Goal: Communication & Community: Answer question/provide support

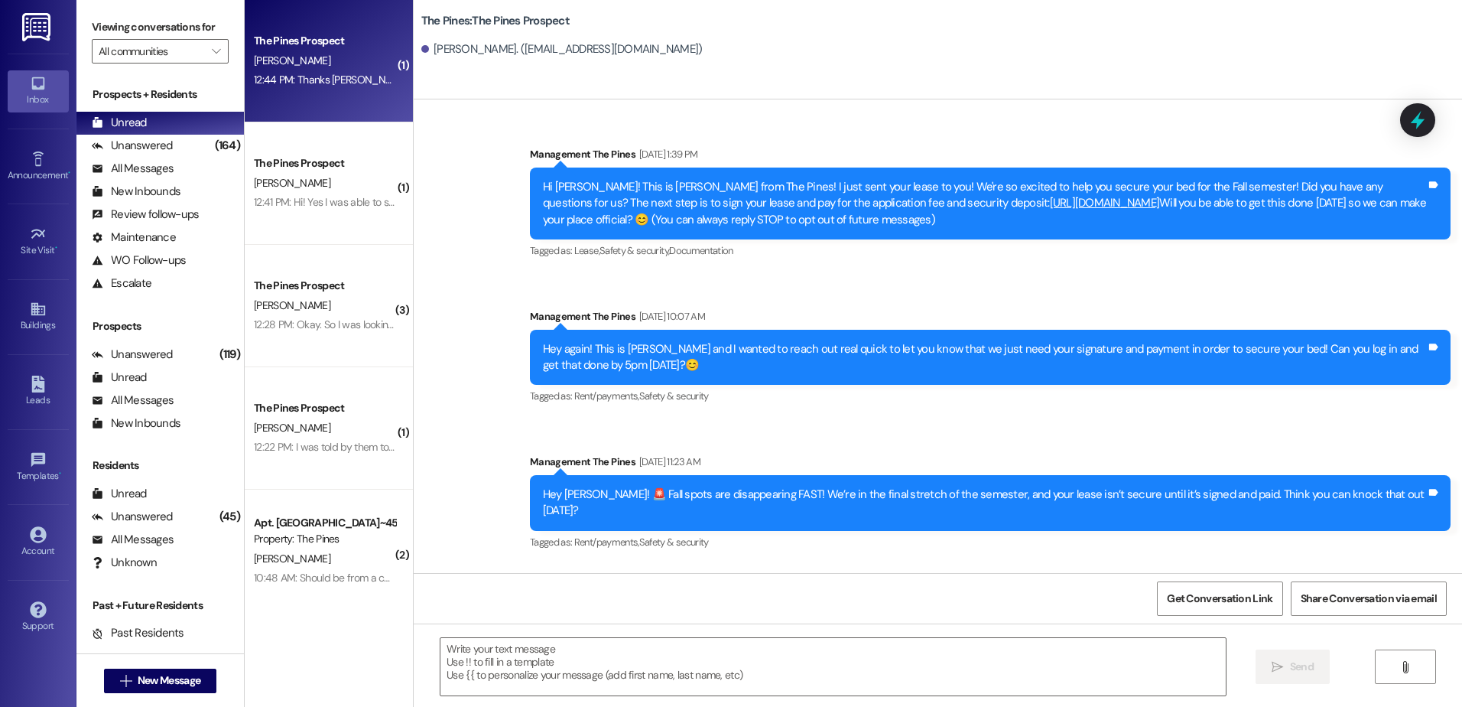
scroll to position [1330, 0]
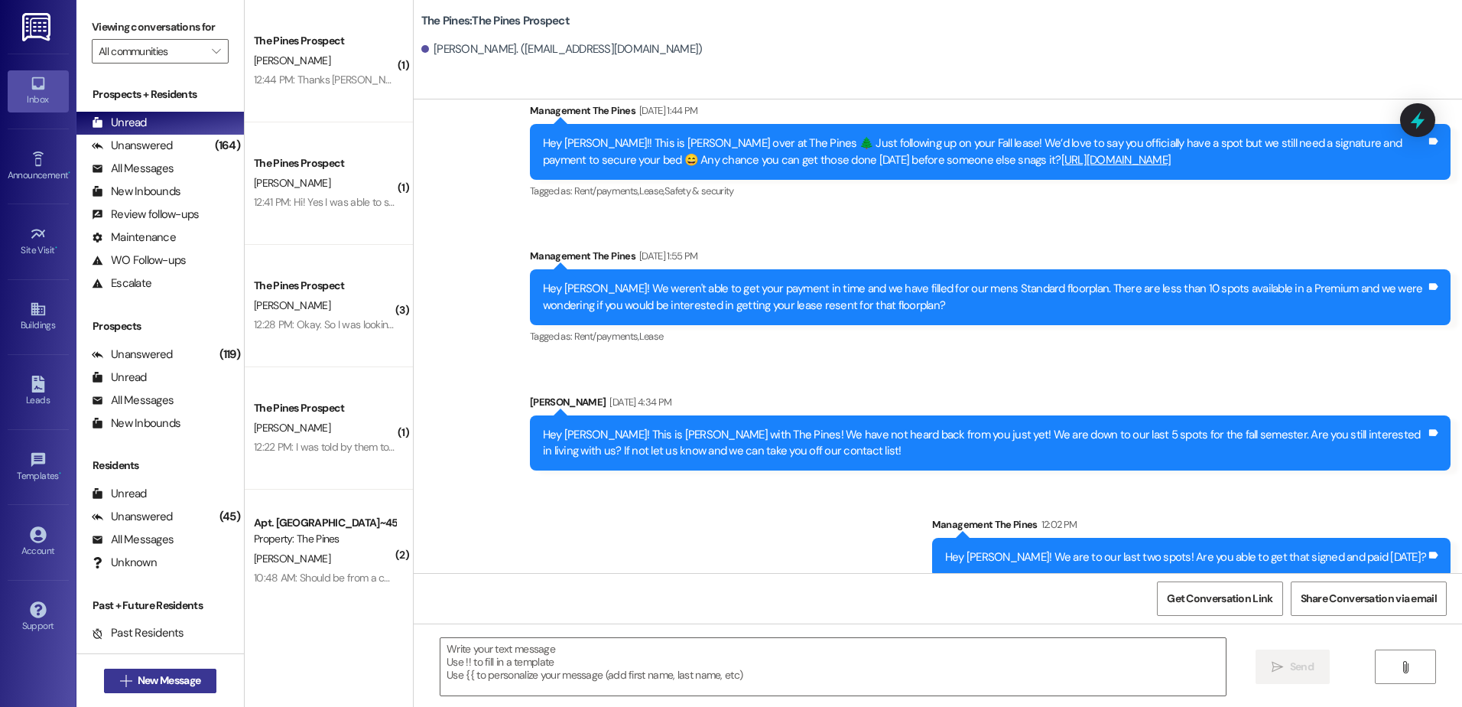
click at [176, 677] on span "New Message" at bounding box center [169, 680] width 63 height 16
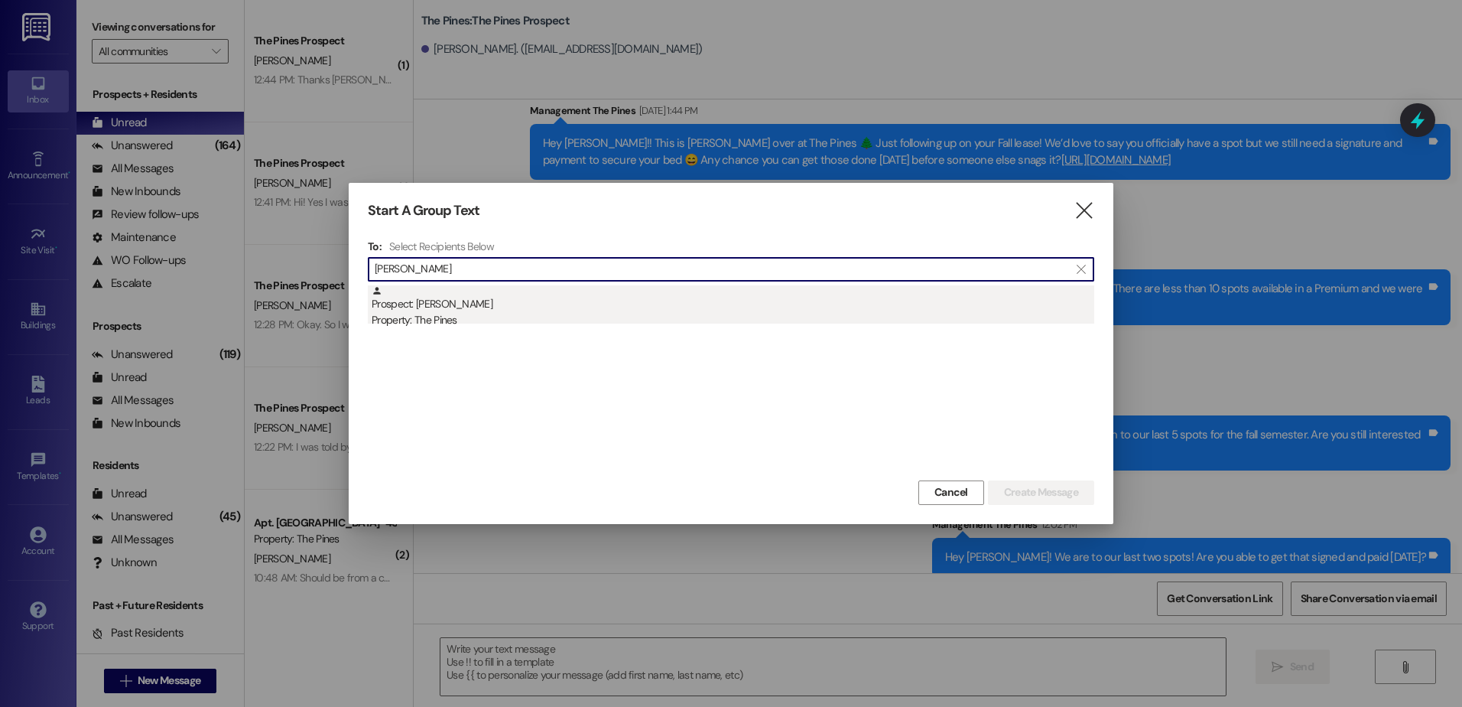
type input "[PERSON_NAME]"
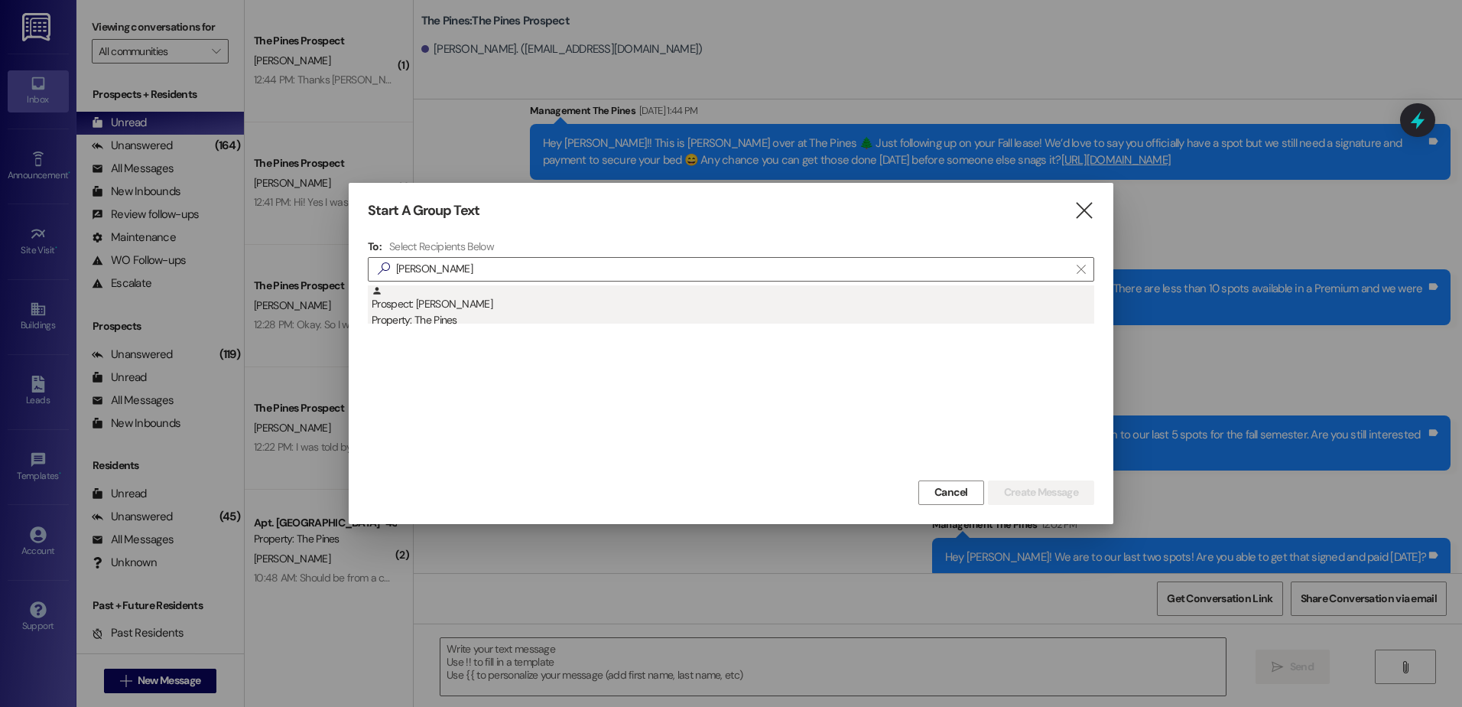
click at [493, 314] on div "Property: The Pines" at bounding box center [733, 320] width 723 height 16
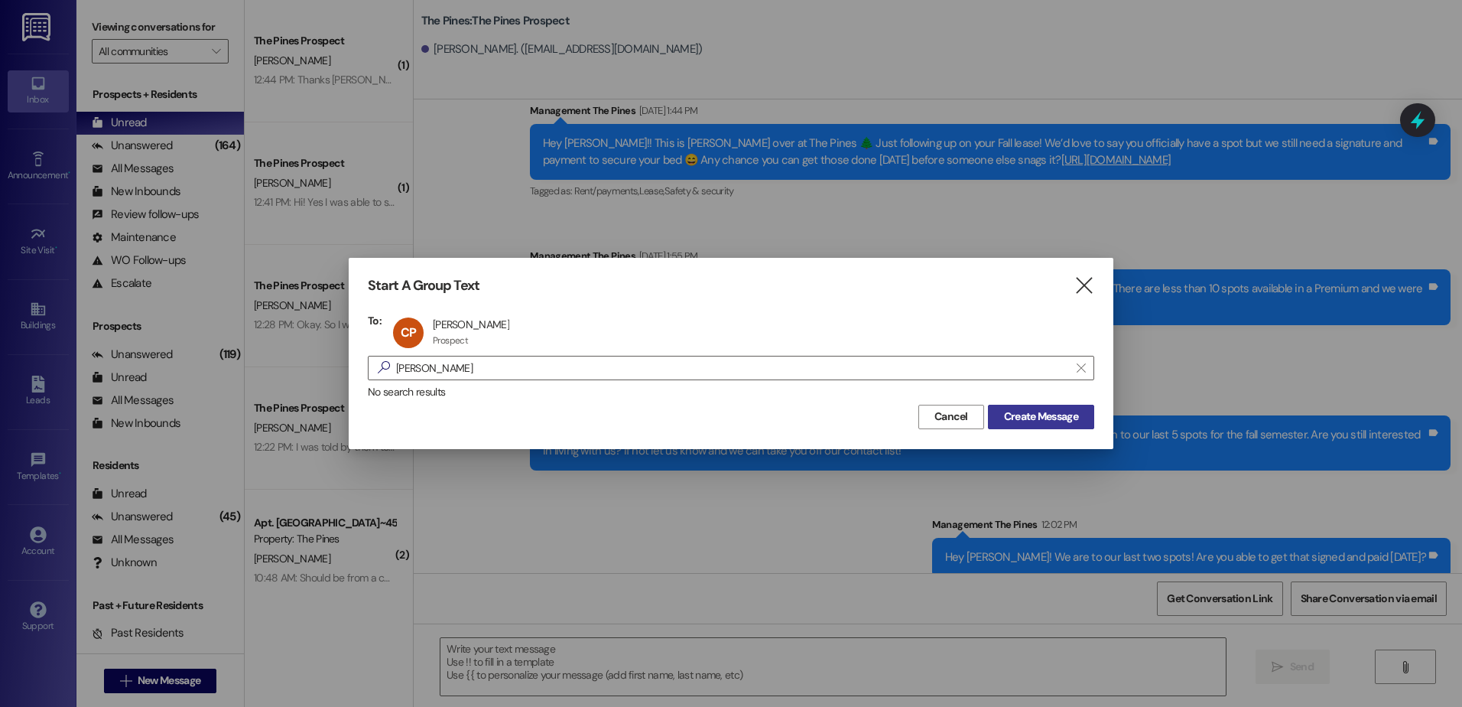
click at [1031, 414] on span "Create Message" at bounding box center [1041, 416] width 74 height 16
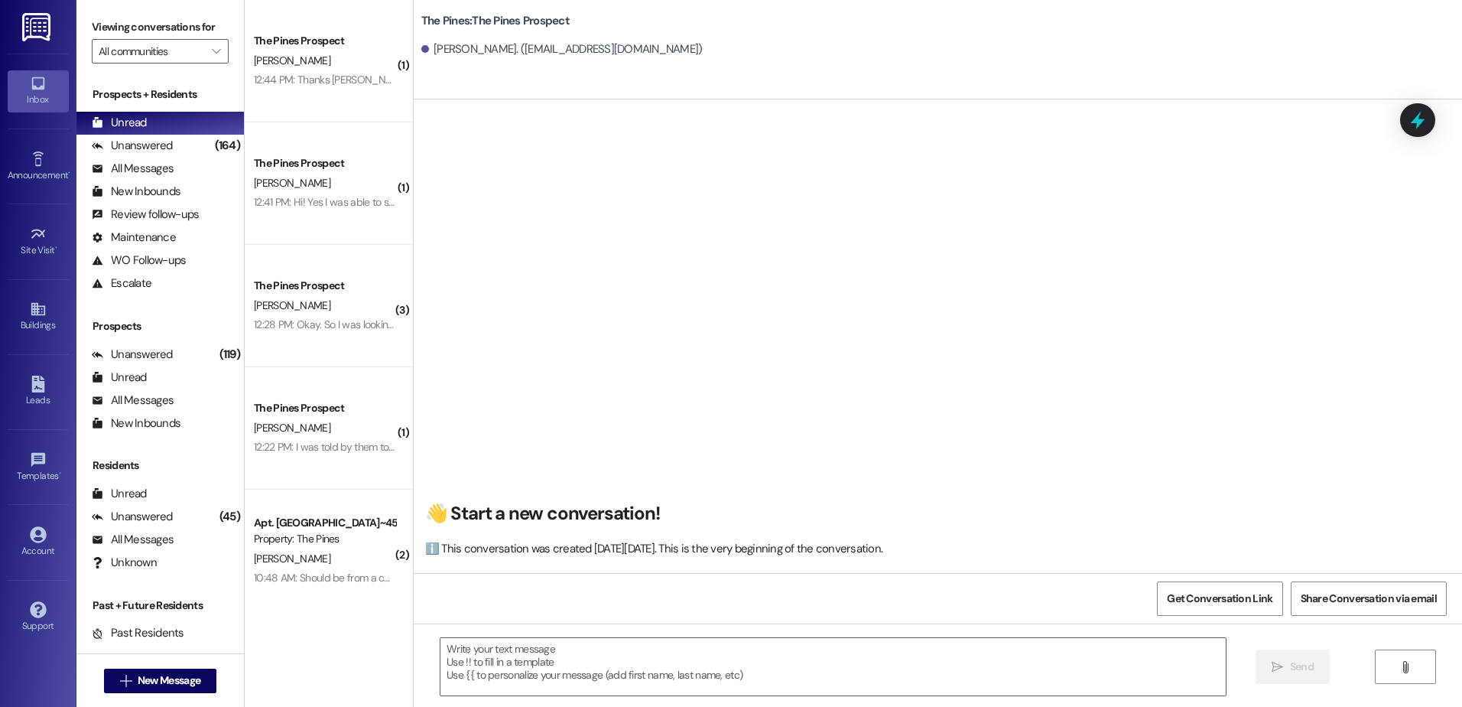
scroll to position [1, 0]
click at [537, 649] on textarea at bounding box center [833, 666] width 785 height 57
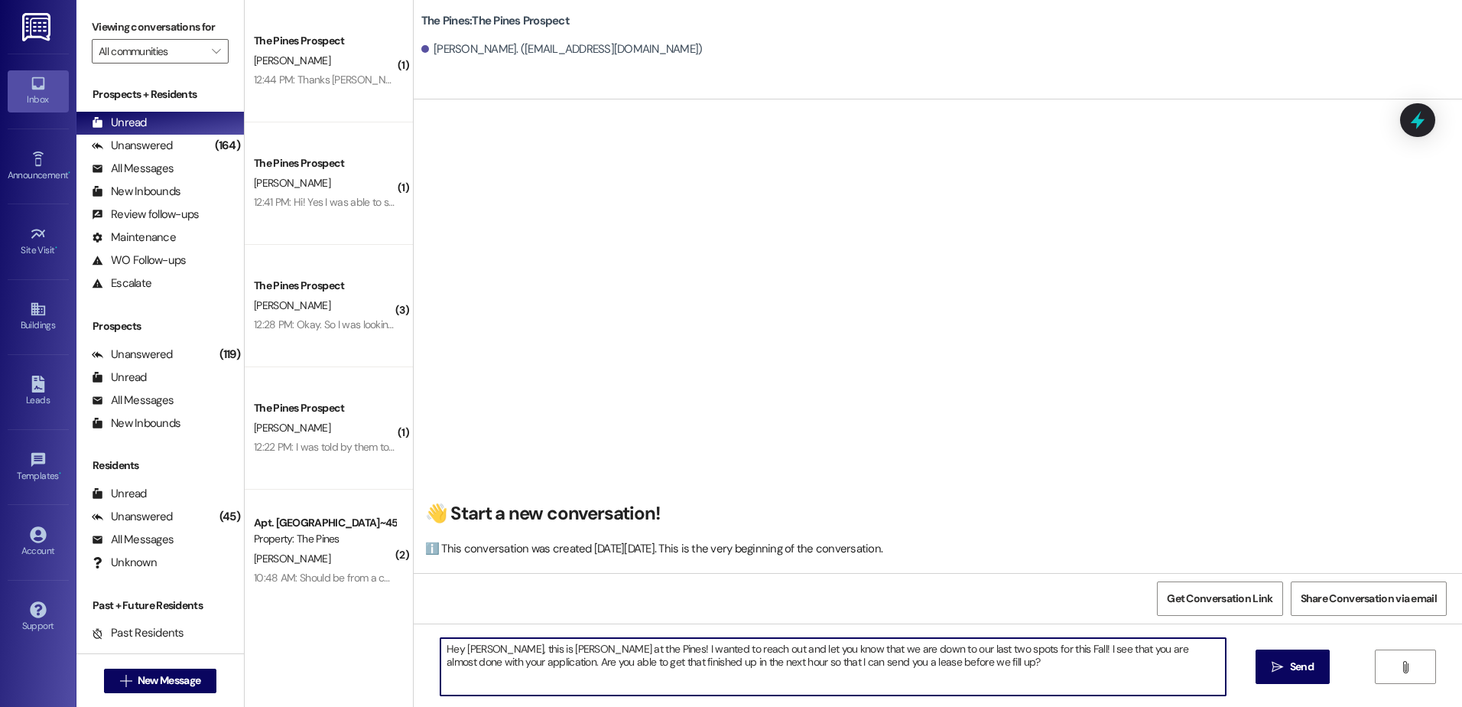
drag, startPoint x: 971, startPoint y: 668, endPoint x: 431, endPoint y: 641, distance: 541.4
click at [441, 641] on textarea "Hey [PERSON_NAME], this is [PERSON_NAME] at the Pines! I wanted to reach out an…" at bounding box center [833, 666] width 785 height 57
type textarea "Hey [PERSON_NAME], this is [PERSON_NAME] at the Pines! I wanted to reach out an…"
click at [1291, 667] on span "Send" at bounding box center [1302, 667] width 24 height 16
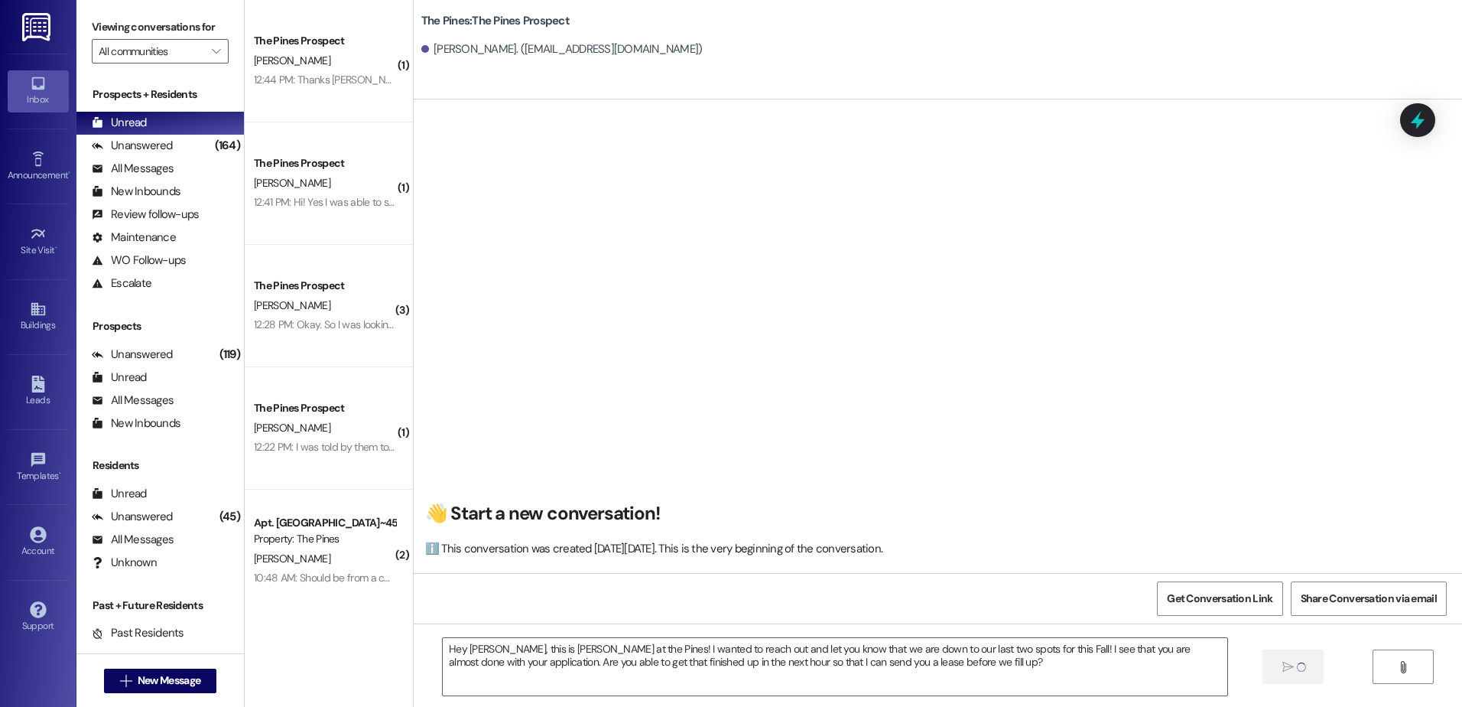
scroll to position [0, 0]
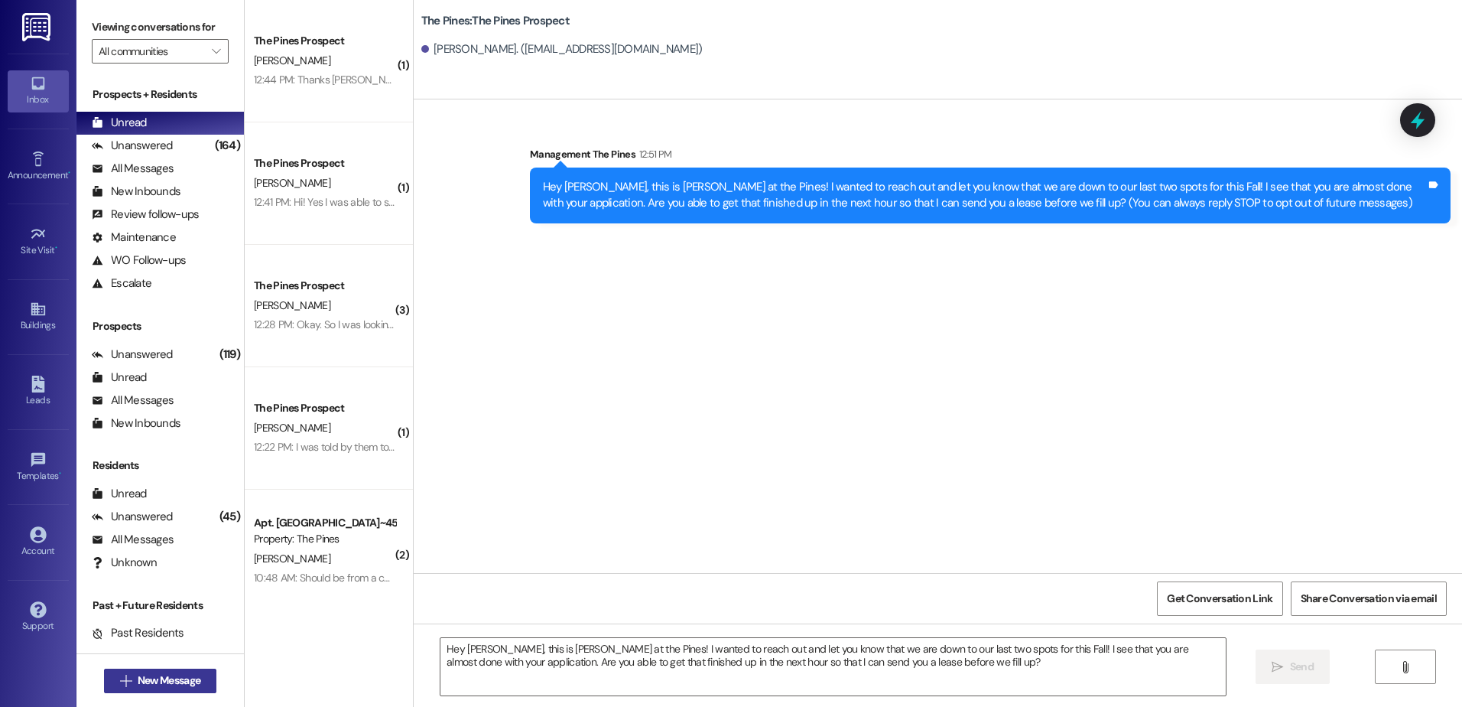
click at [155, 679] on span "New Message" at bounding box center [169, 680] width 63 height 16
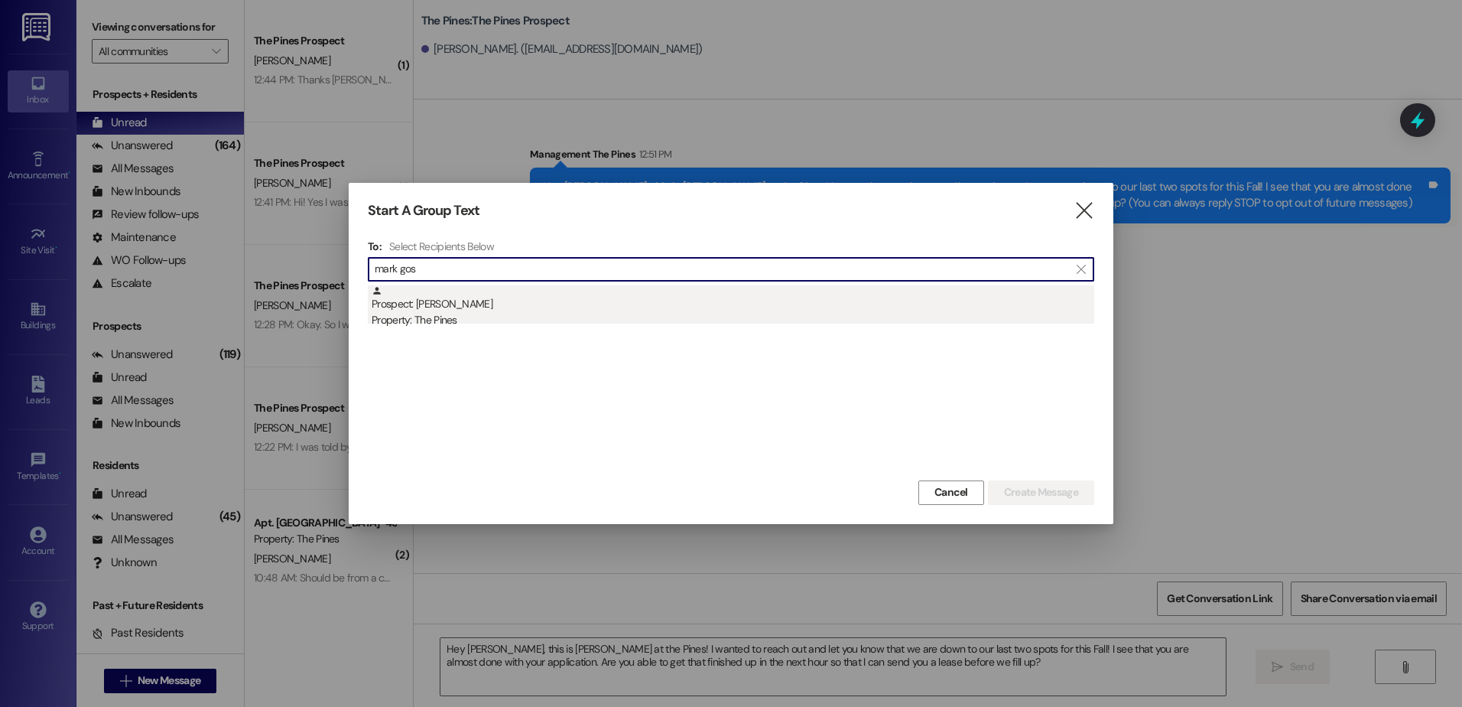
type input "mark gos"
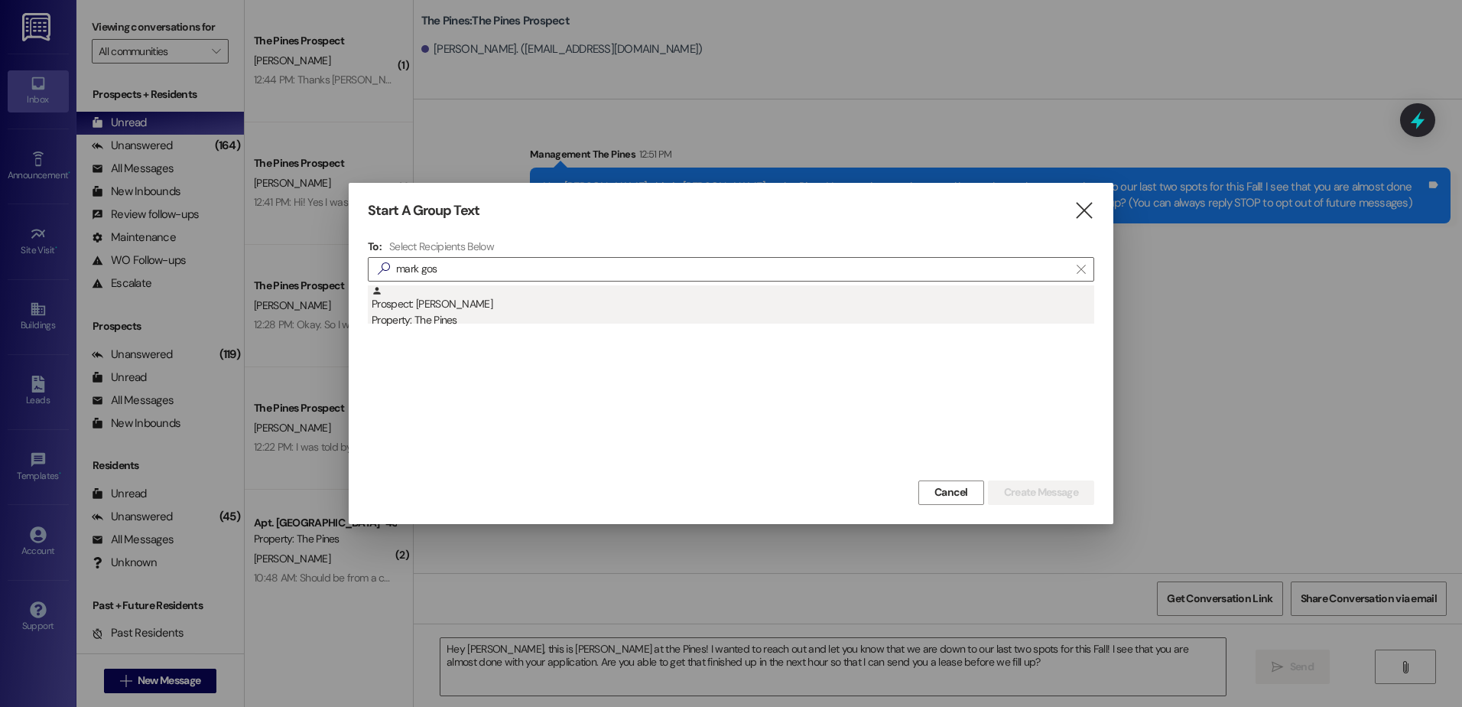
click at [502, 317] on div "Property: The Pines" at bounding box center [733, 320] width 723 height 16
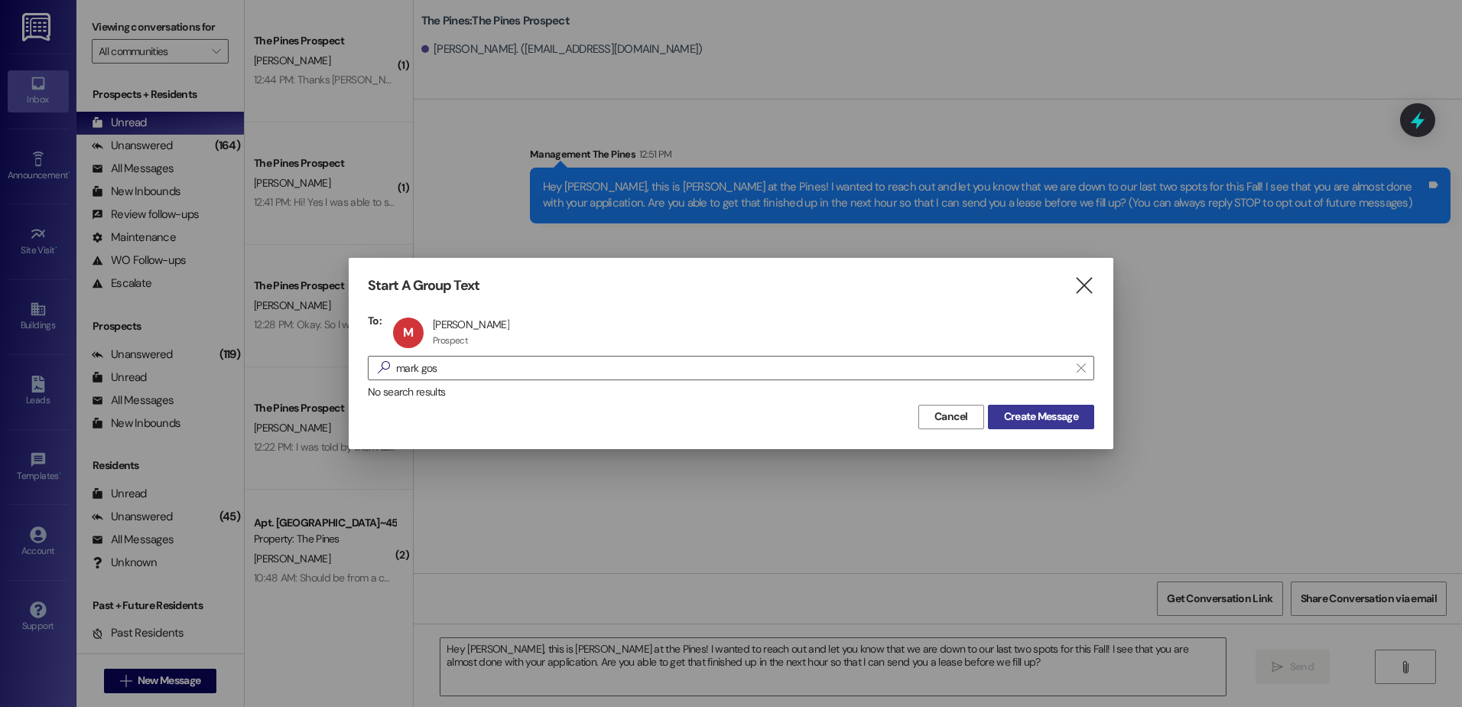
click at [1019, 420] on span "Create Message" at bounding box center [1041, 416] width 74 height 16
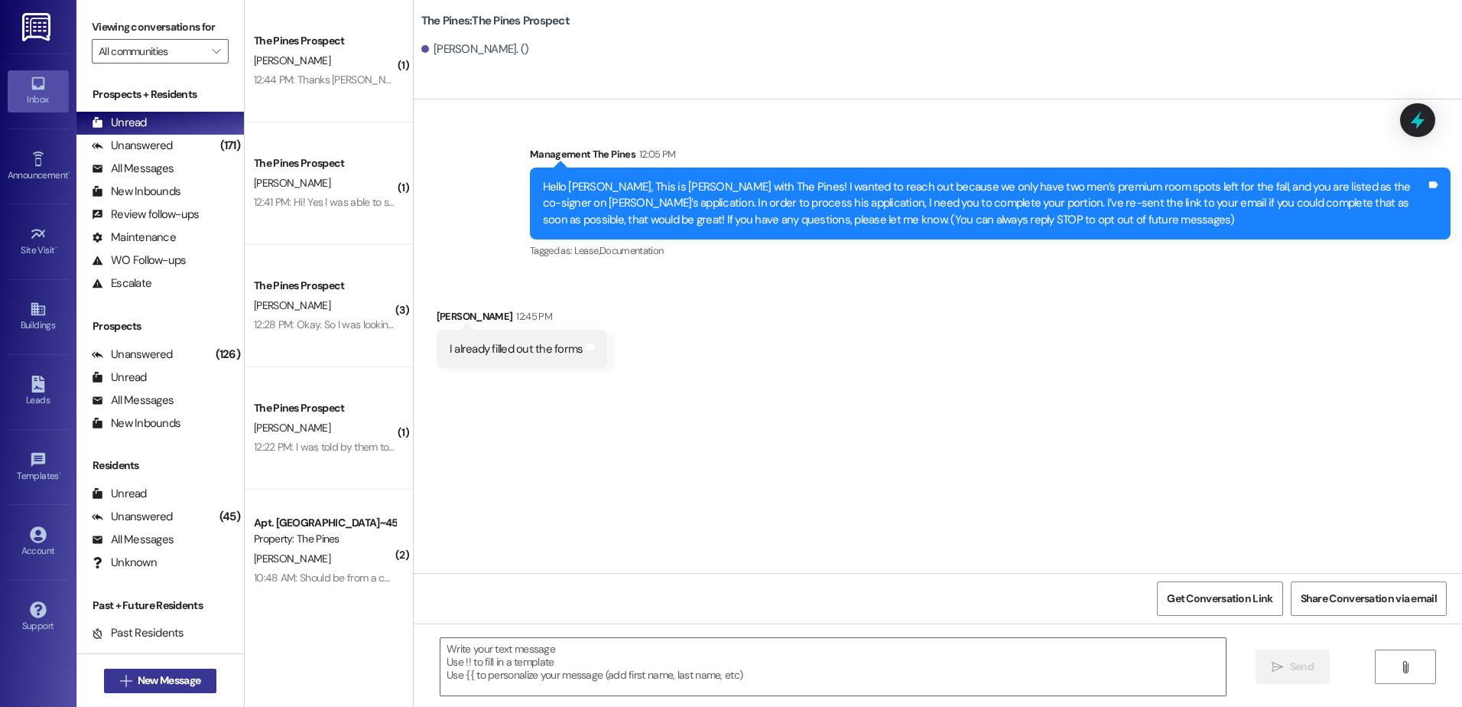
click at [176, 683] on span "New Message" at bounding box center [169, 680] width 63 height 16
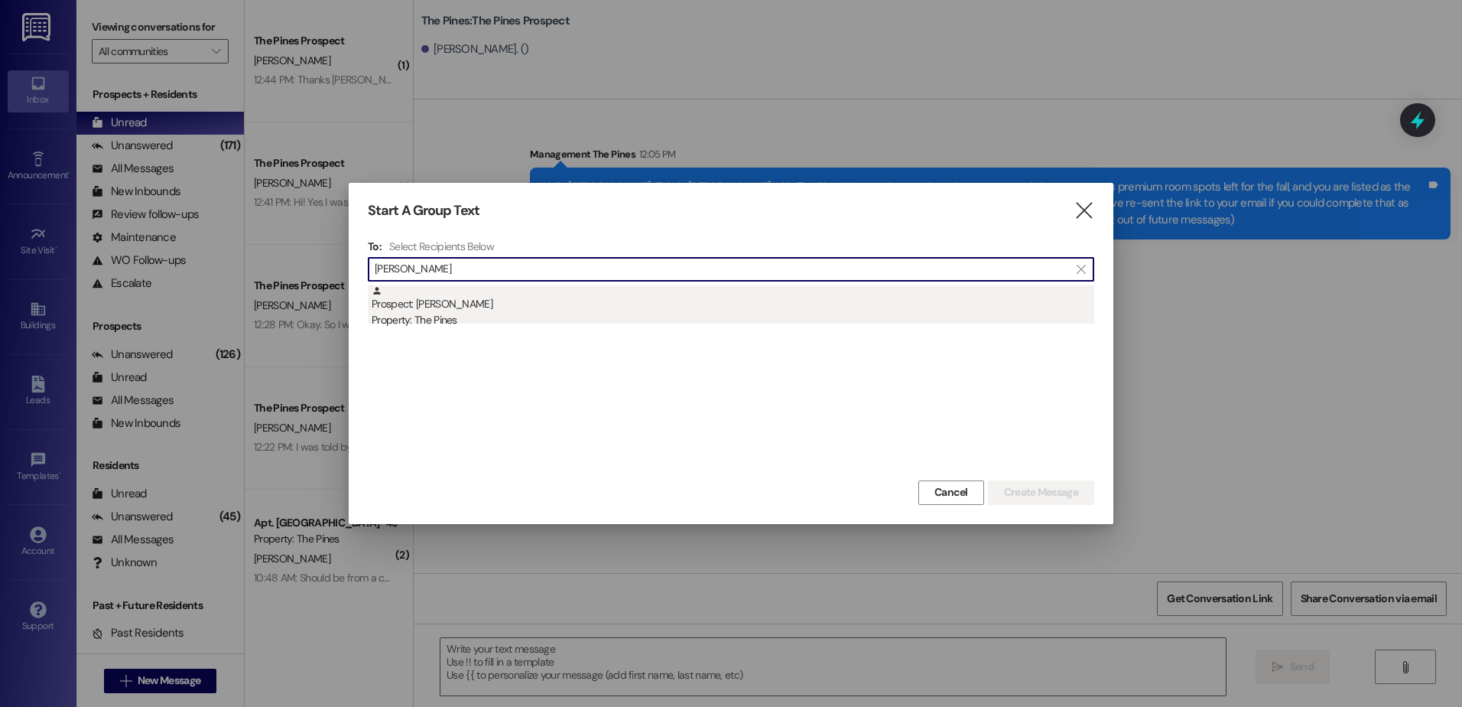
type input "[PERSON_NAME]"
click at [499, 307] on div "Prospect: [PERSON_NAME] Property: The Pines" at bounding box center [733, 307] width 723 height 44
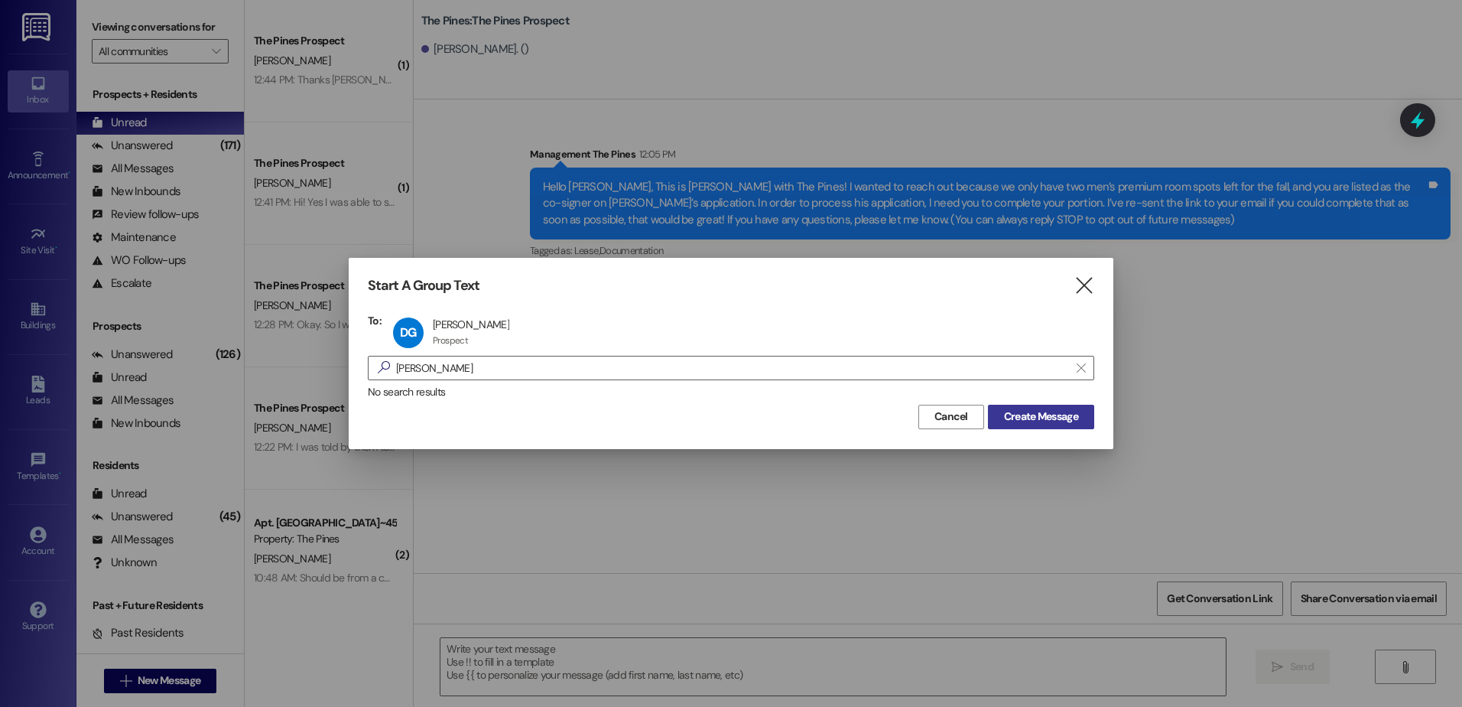
click at [1017, 419] on span "Create Message" at bounding box center [1041, 416] width 74 height 16
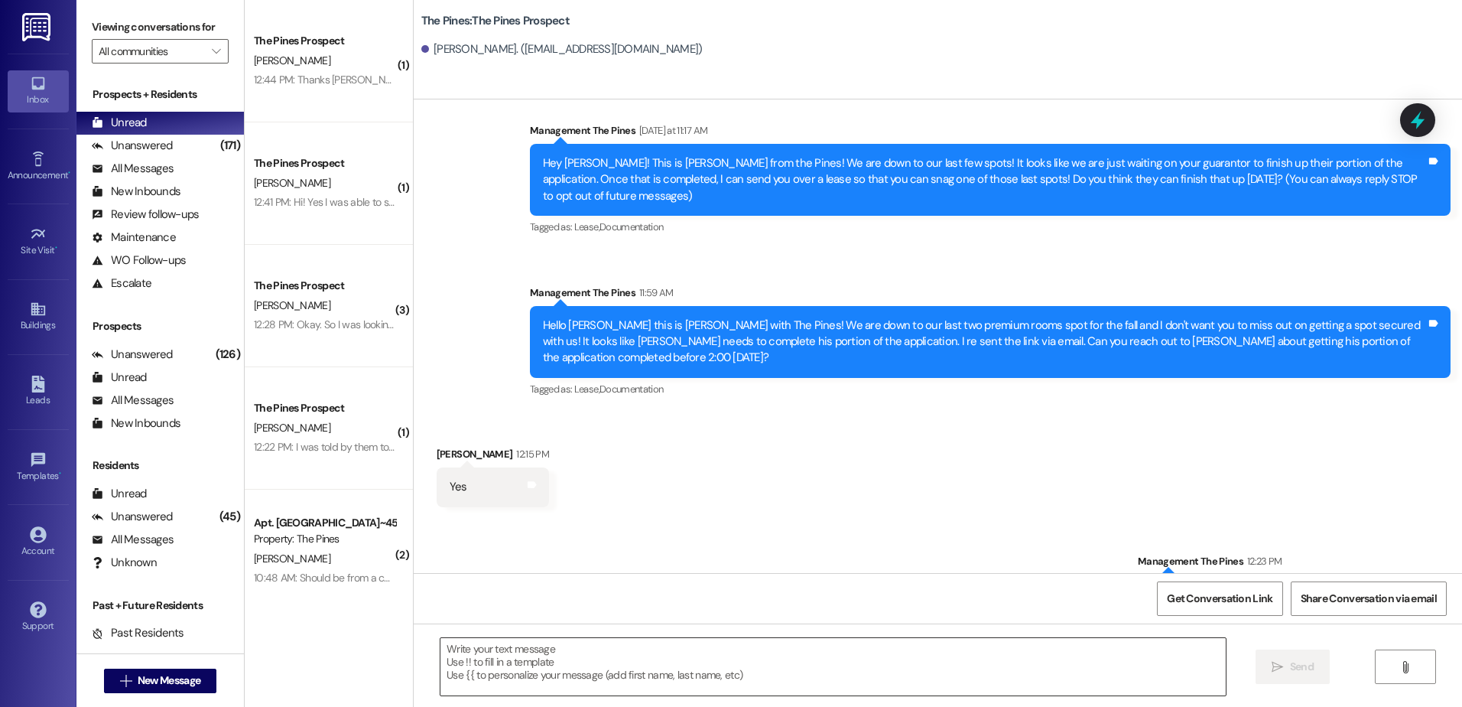
scroll to position [44, 0]
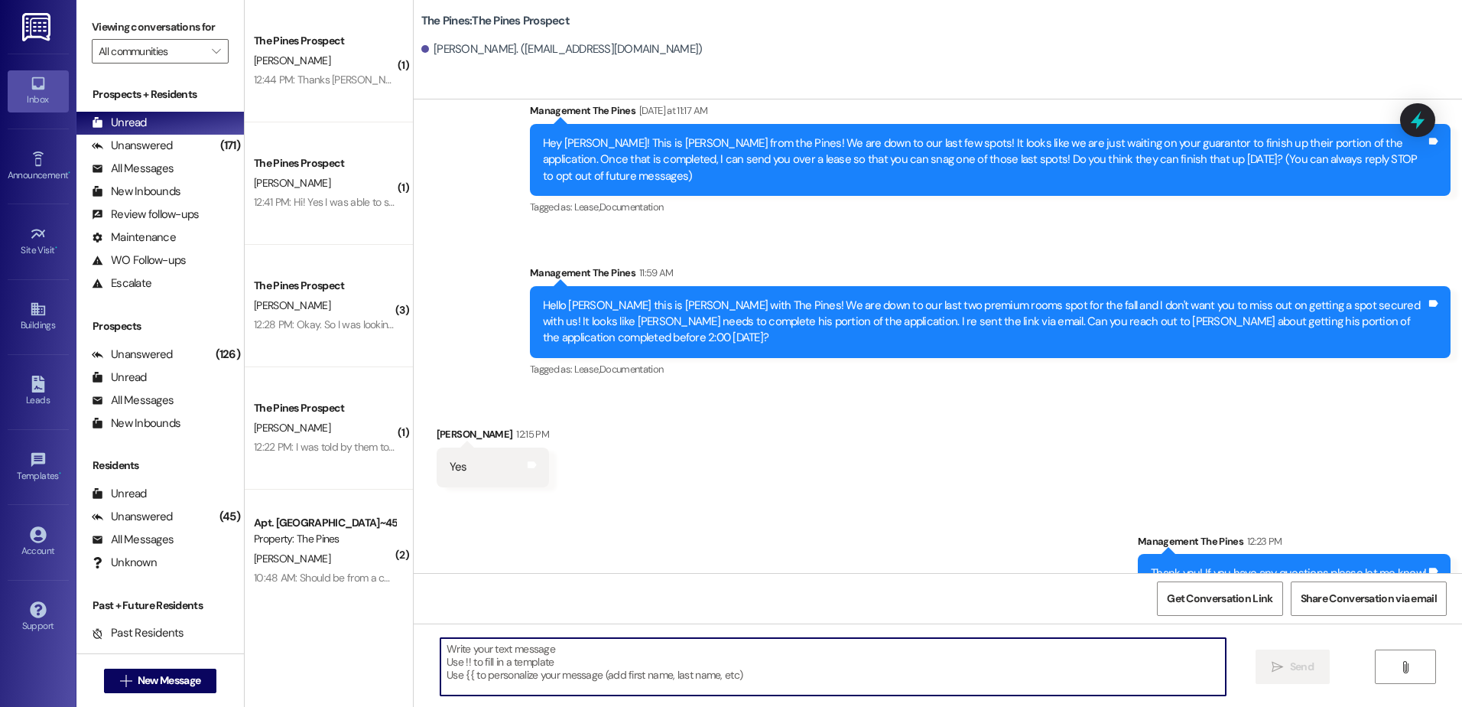
click at [607, 663] on textarea at bounding box center [833, 666] width 785 height 57
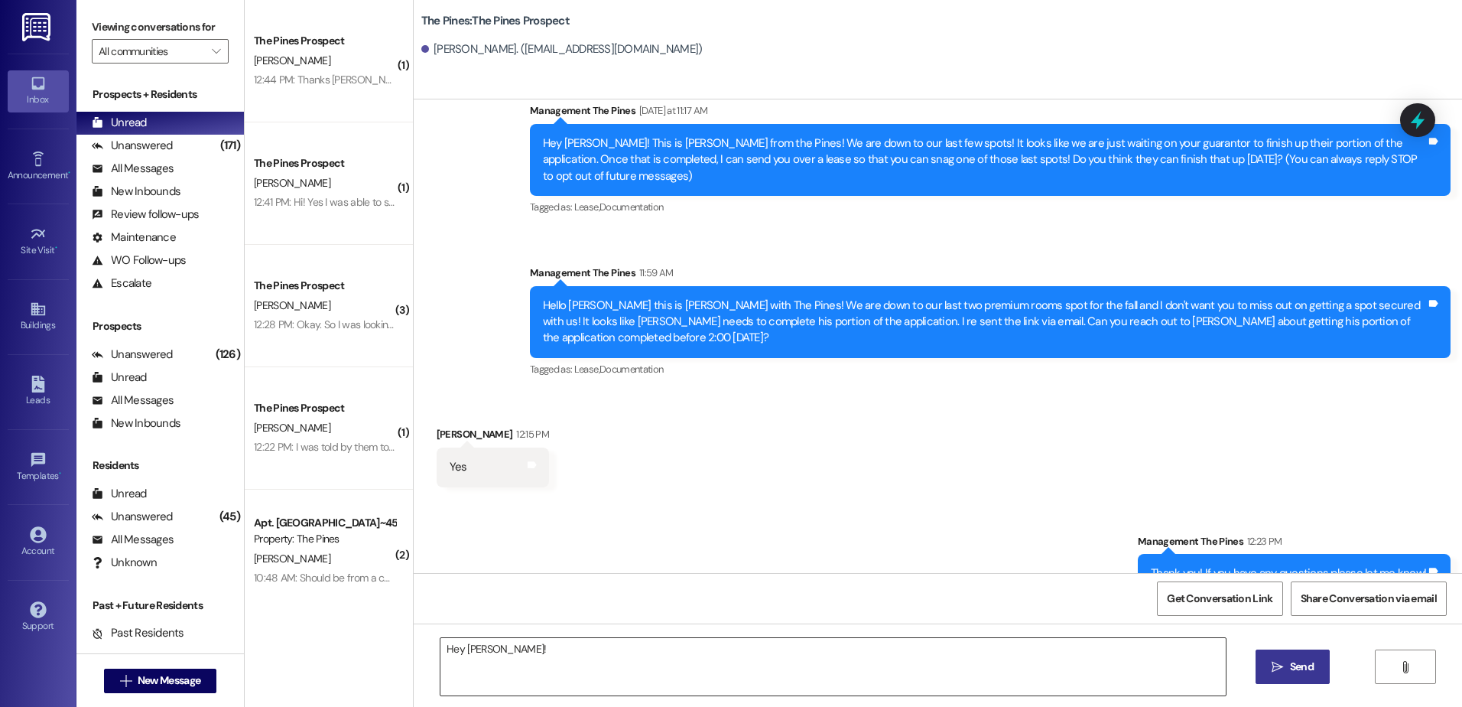
click at [524, 647] on textarea "Hey [PERSON_NAME]!" at bounding box center [833, 666] width 785 height 57
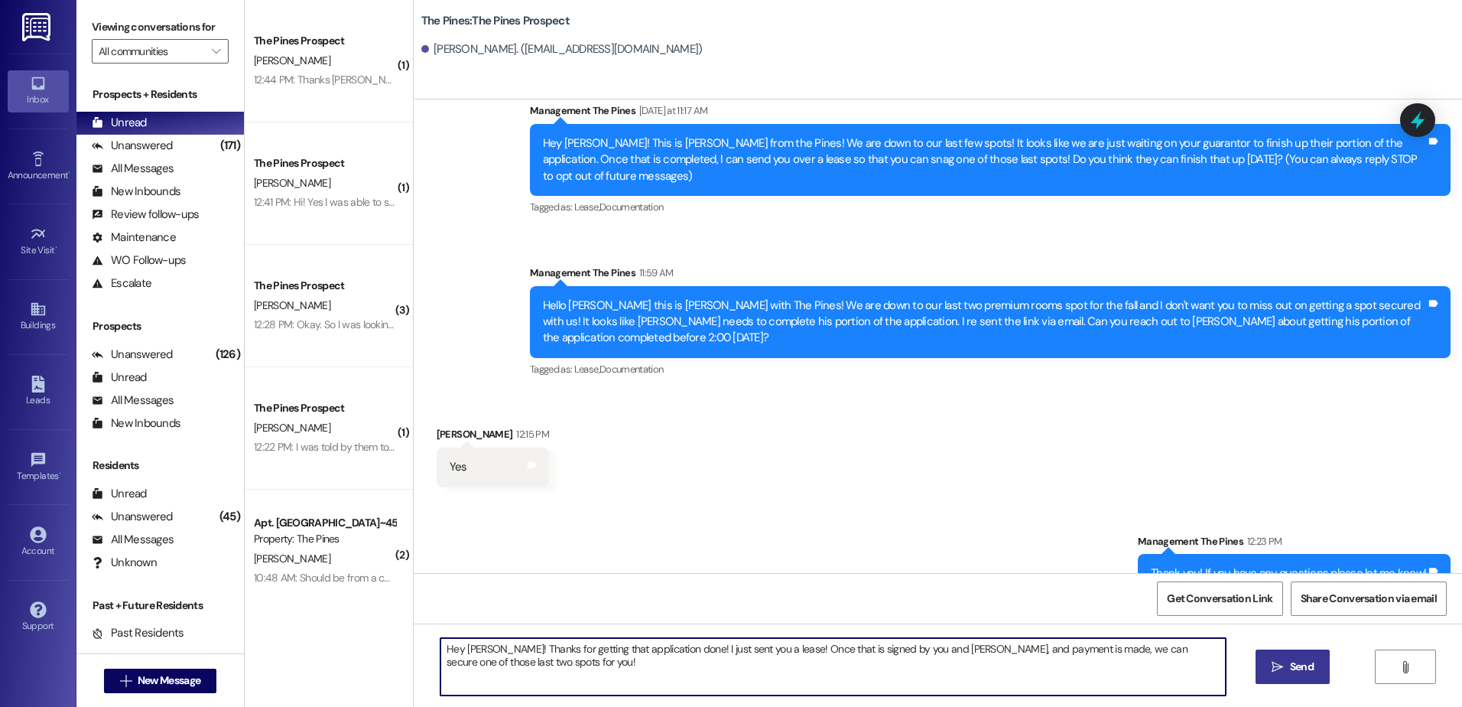
drag, startPoint x: 515, startPoint y: 667, endPoint x: 438, endPoint y: 649, distance: 78.5
click at [441, 649] on textarea "Hey [PERSON_NAME]! Thanks for getting that application done! I just sent you a …" at bounding box center [833, 666] width 785 height 57
click at [518, 671] on textarea "Hey [PERSON_NAME]! Thanks for getting that application done! I just sent you a …" at bounding box center [833, 666] width 785 height 57
drag, startPoint x: 509, startPoint y: 665, endPoint x: 402, endPoint y: 642, distance: 110.4
click at [414, 642] on div "Hey [PERSON_NAME]! Thanks for getting that application done! I just sent you a …" at bounding box center [938, 680] width 1049 height 115
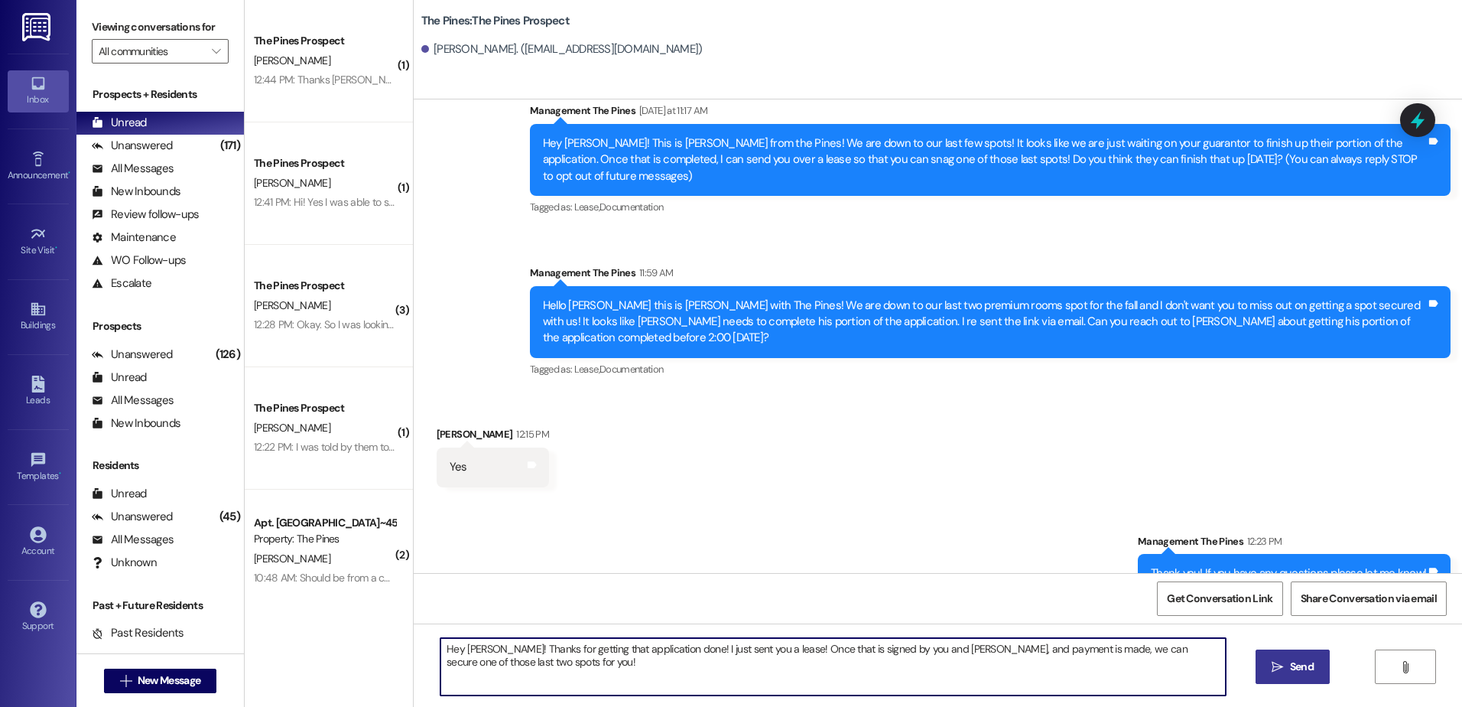
click at [533, 665] on textarea "Hey [PERSON_NAME]! Thanks for getting that application done! I just sent you a …" at bounding box center [833, 666] width 785 height 57
type textarea "Hey [PERSON_NAME]! Thanks for getting that application done! I just sent you a …"
click at [1294, 655] on button " Send" at bounding box center [1293, 666] width 74 height 34
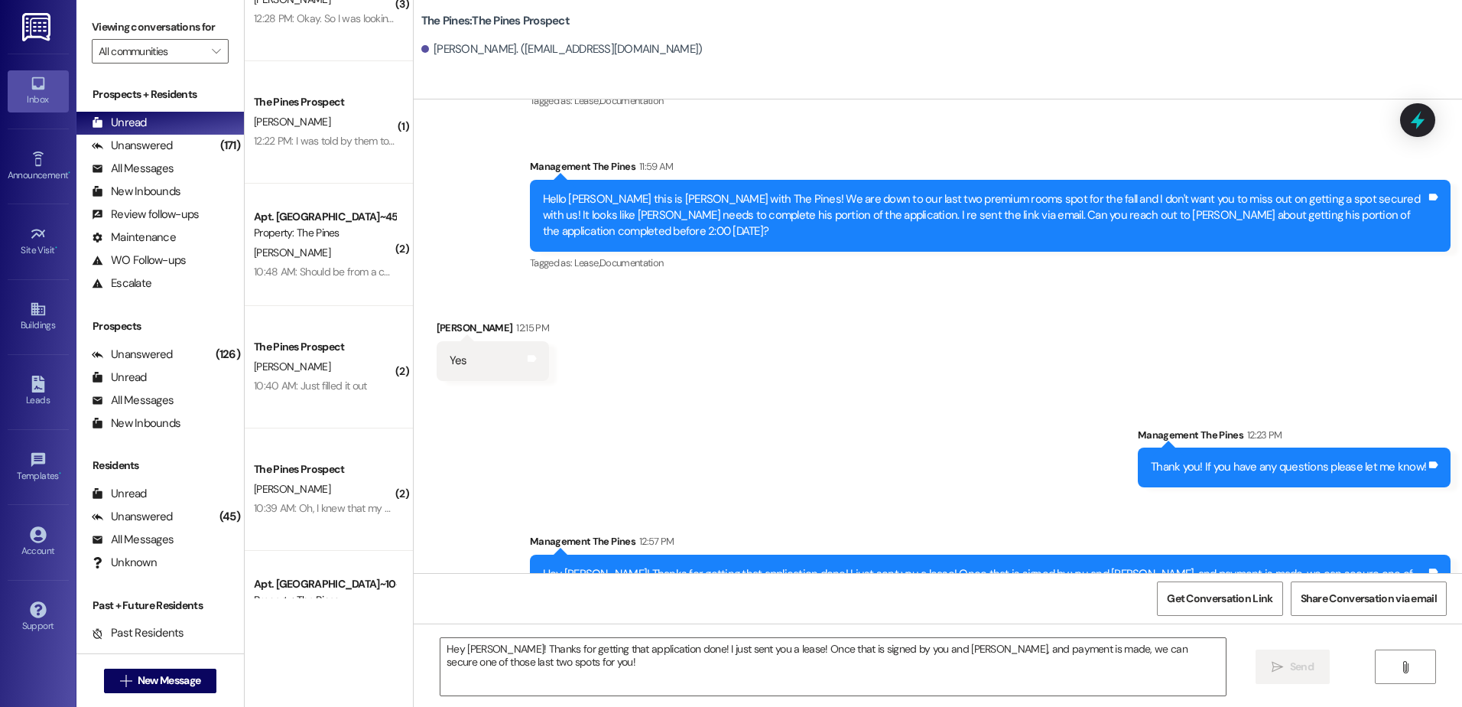
scroll to position [0, 0]
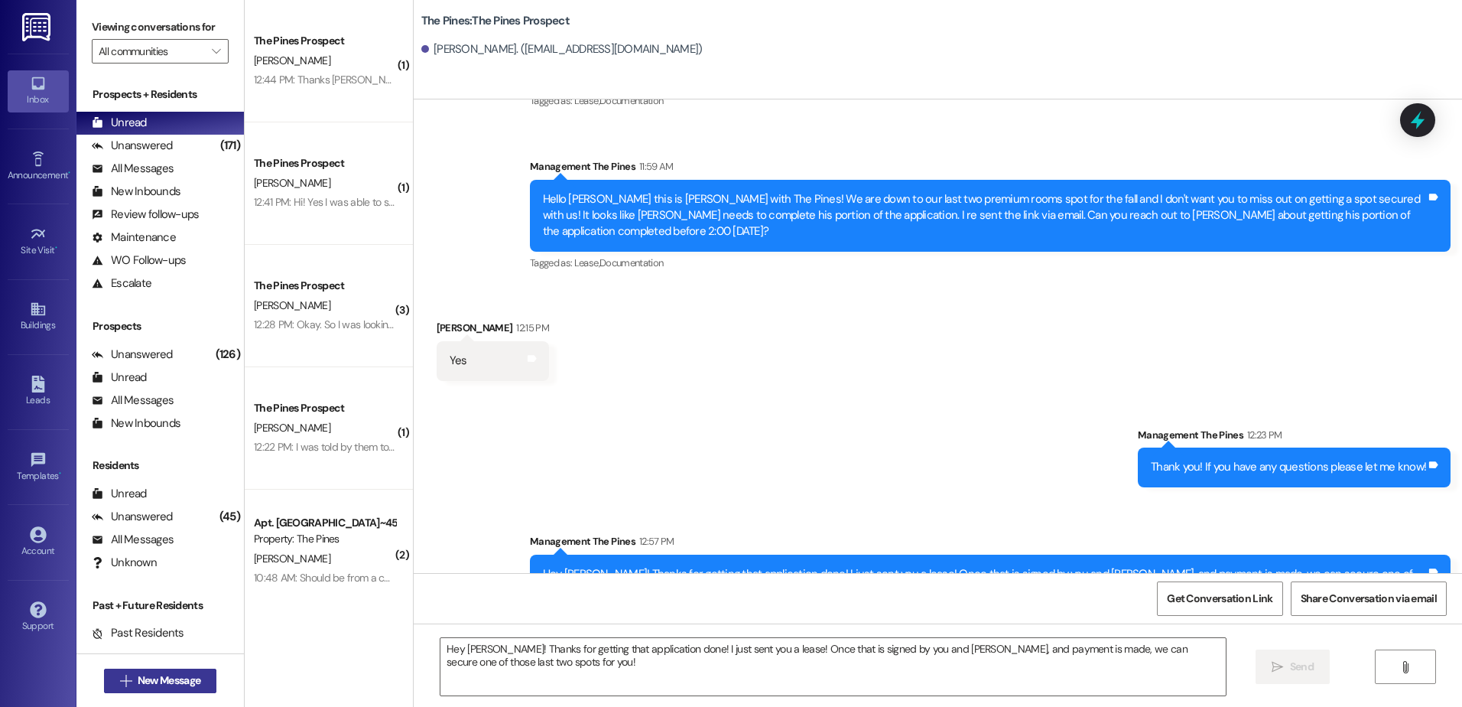
click at [123, 675] on icon "" at bounding box center [125, 681] width 11 height 12
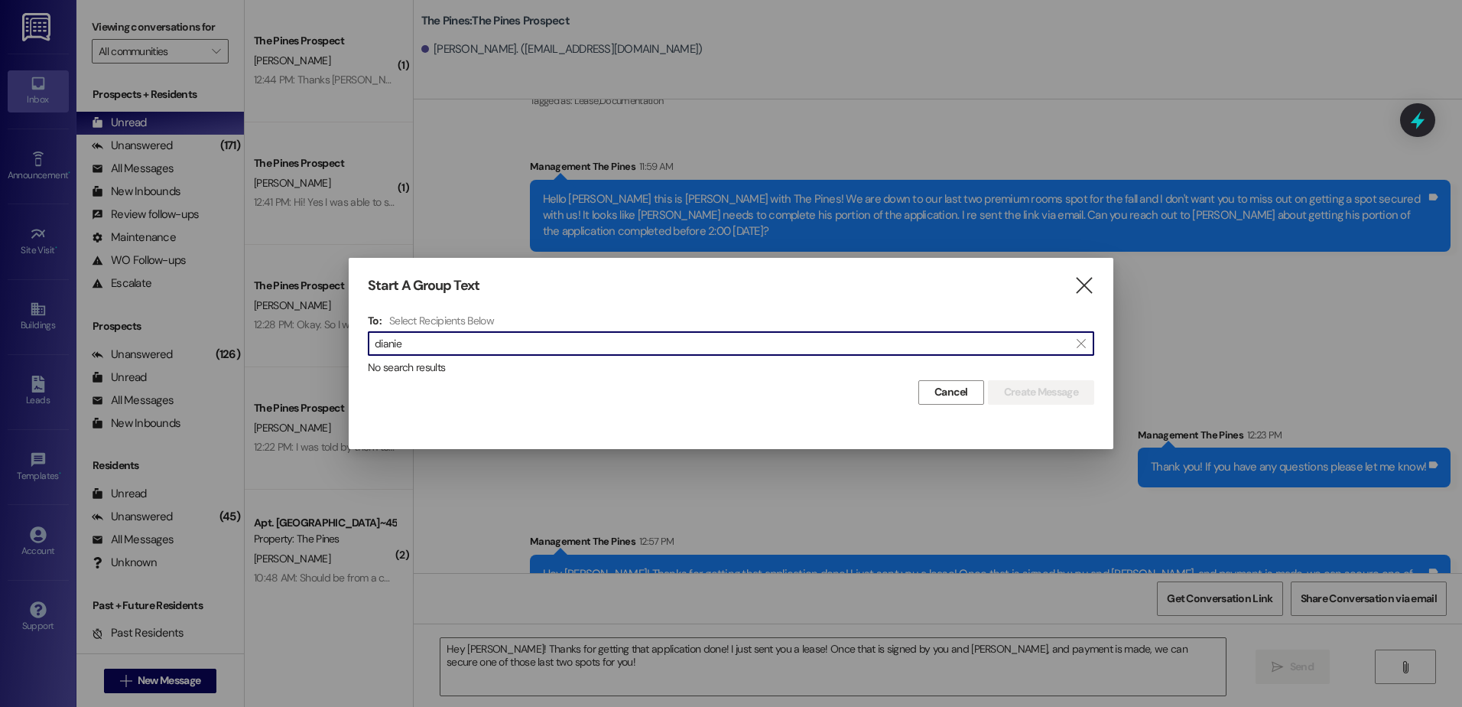
type input "dianiel"
drag, startPoint x: 498, startPoint y: 340, endPoint x: 70, endPoint y: 359, distance: 428.0
click at [70, 359] on div "Start A Group Text  To: Select Recipients Below  dianiel  No search results …" at bounding box center [731, 353] width 1462 height 707
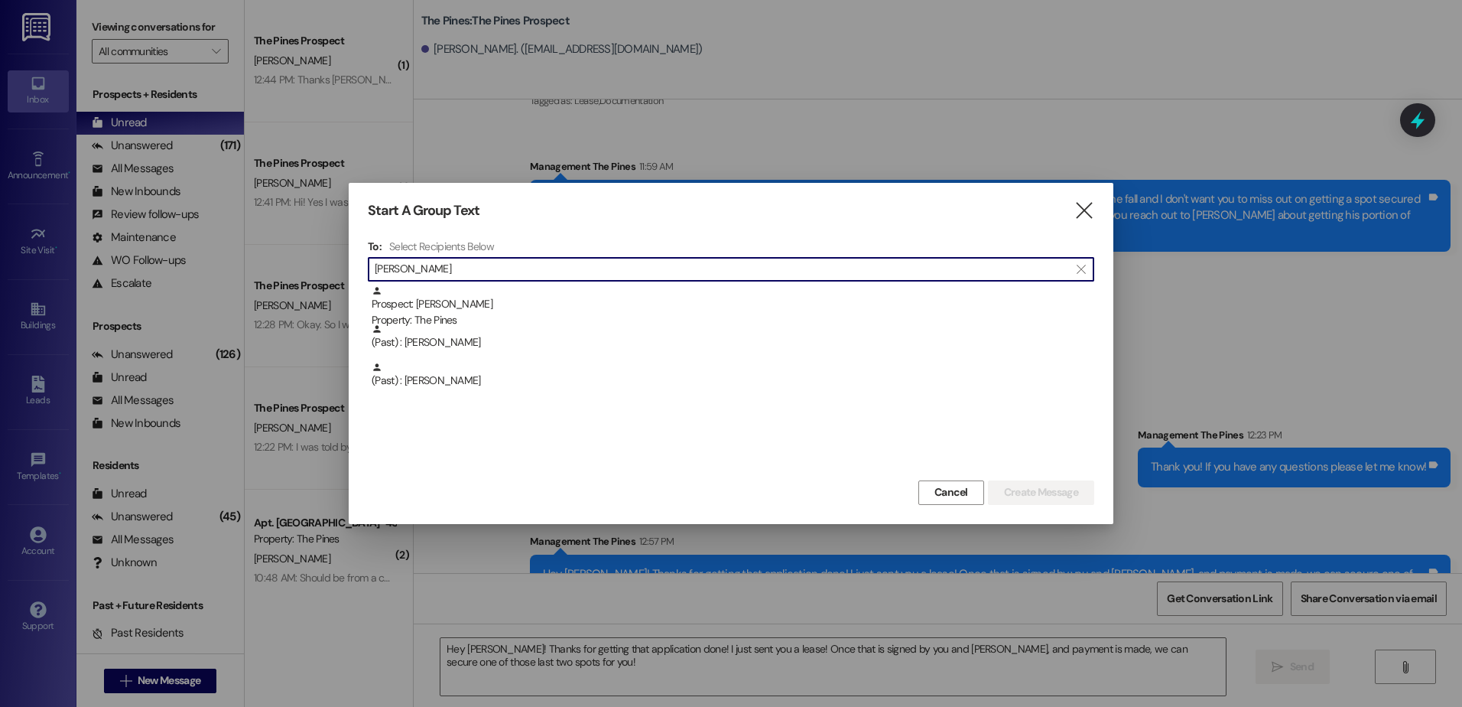
type input "[PERSON_NAME]"
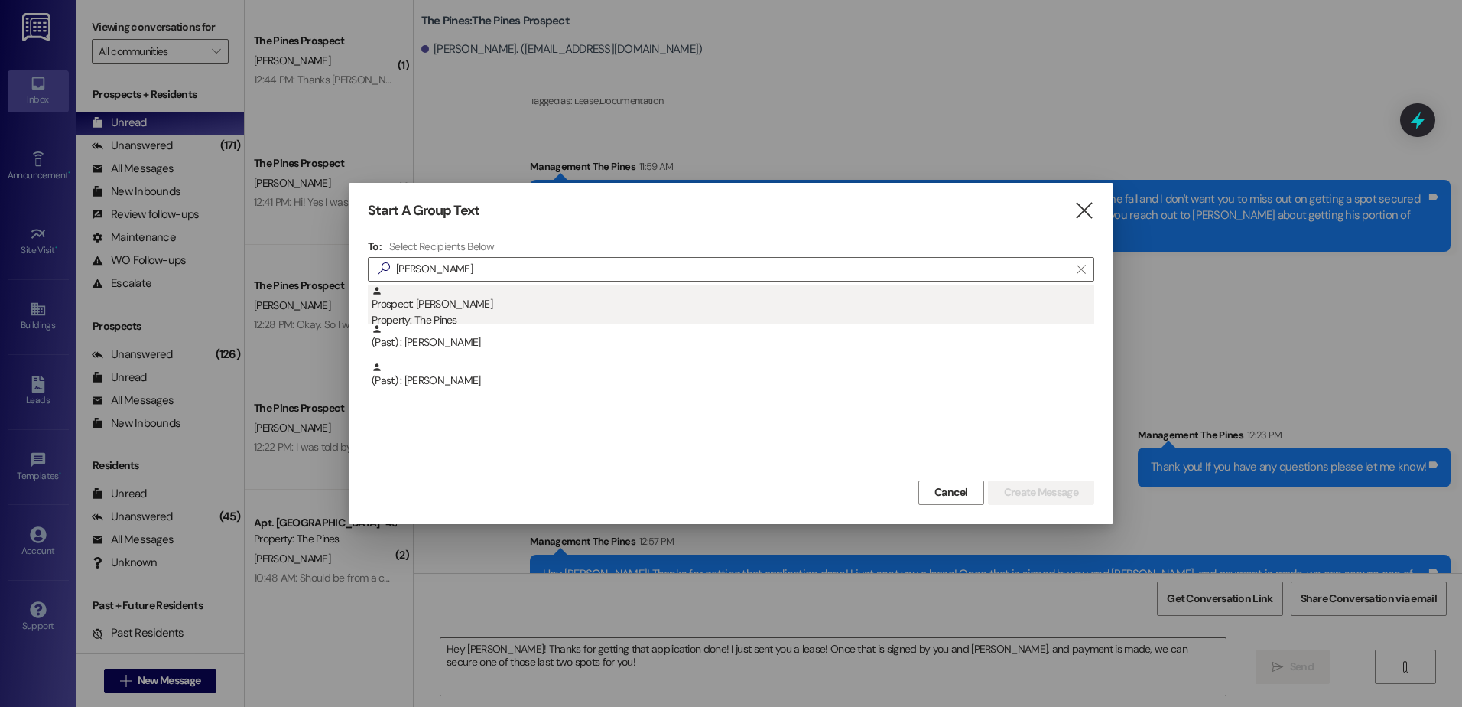
click at [431, 308] on div "Prospect: [PERSON_NAME] Property: The Pines" at bounding box center [733, 307] width 723 height 44
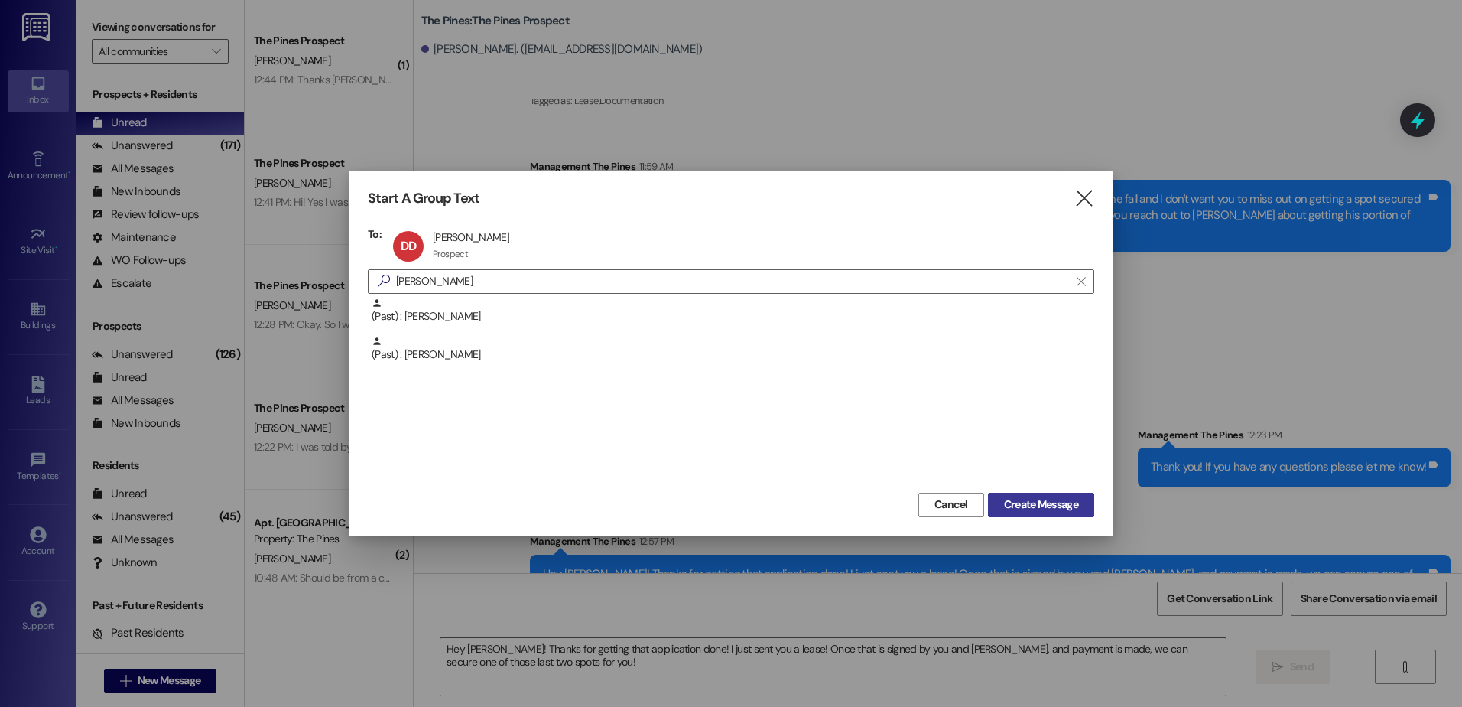
click at [1035, 505] on span "Create Message" at bounding box center [1041, 504] width 74 height 16
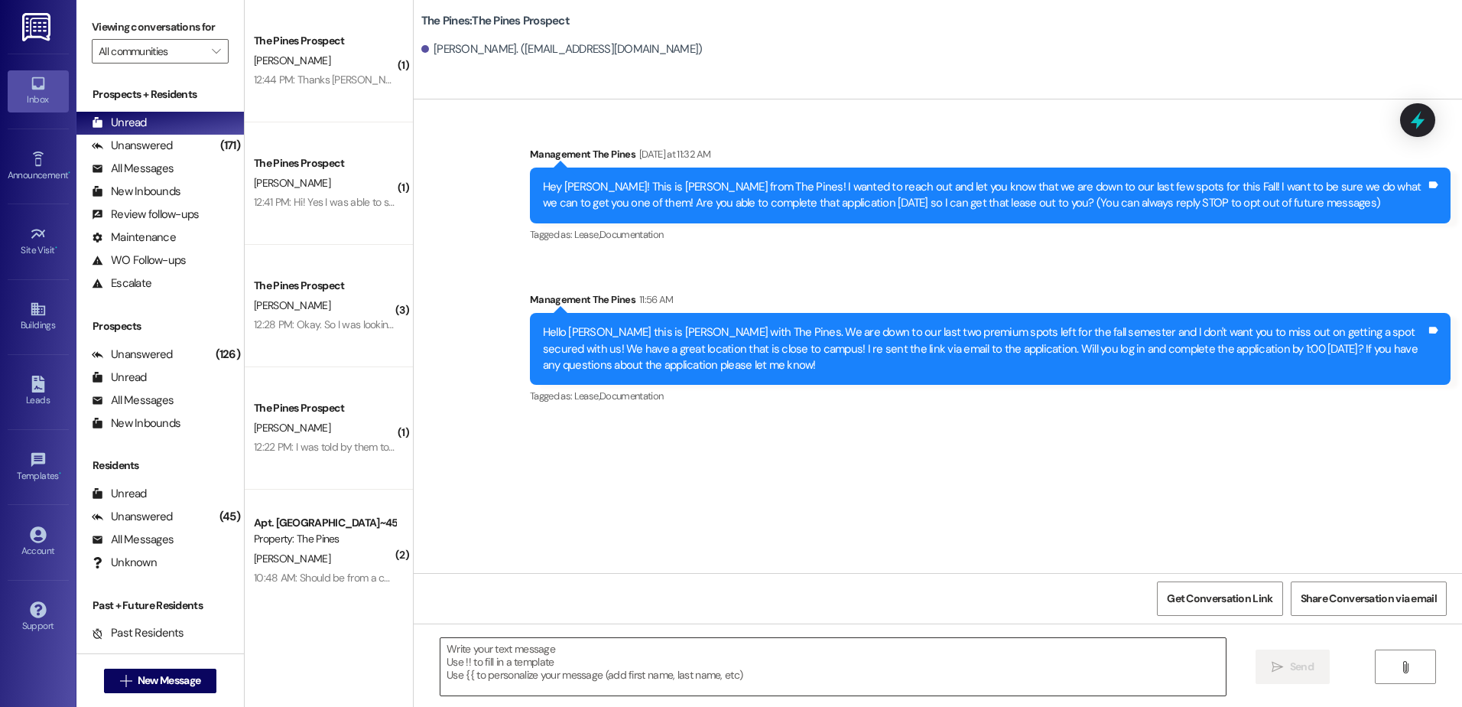
click at [508, 662] on textarea at bounding box center [833, 666] width 785 height 57
click at [508, 660] on textarea at bounding box center [833, 666] width 785 height 57
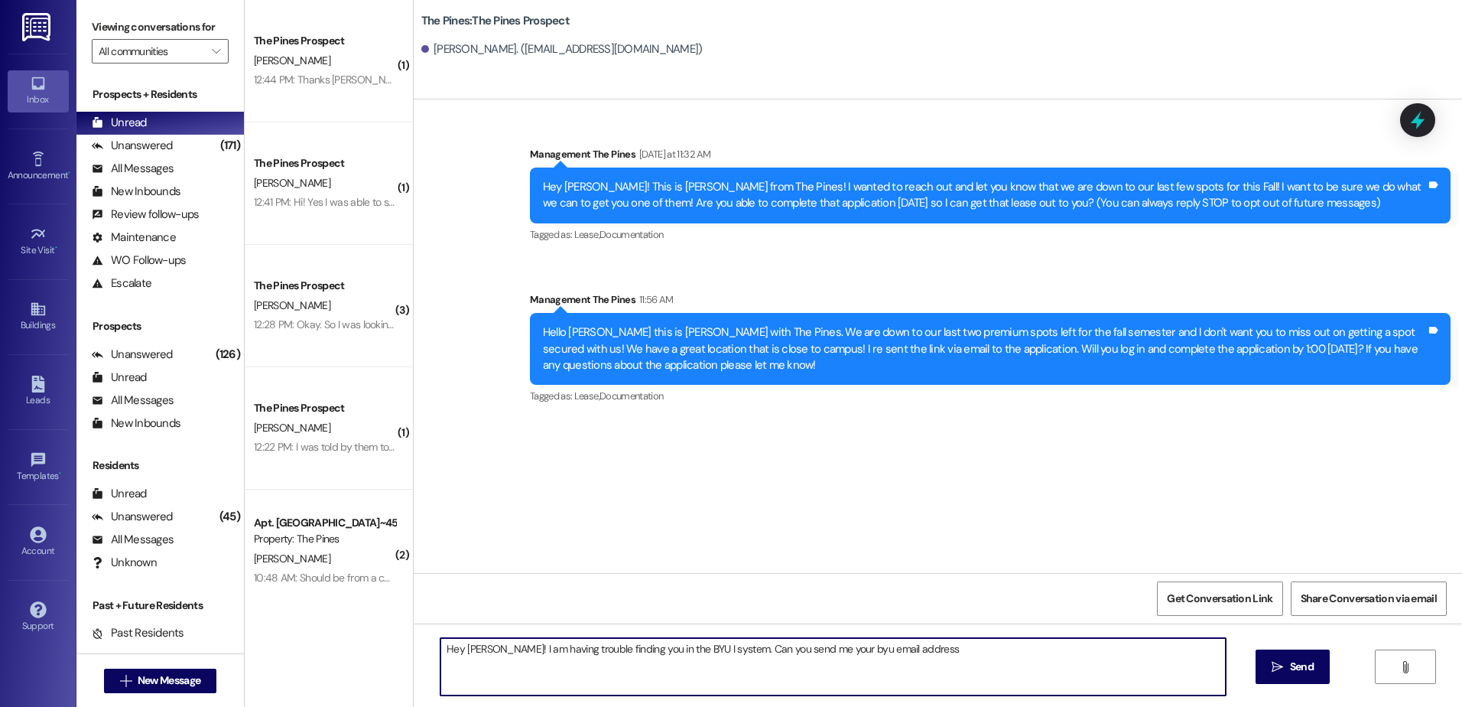
type textarea "Hey [PERSON_NAME]! I am having trouble finding you in the BYU I system. Can you…"
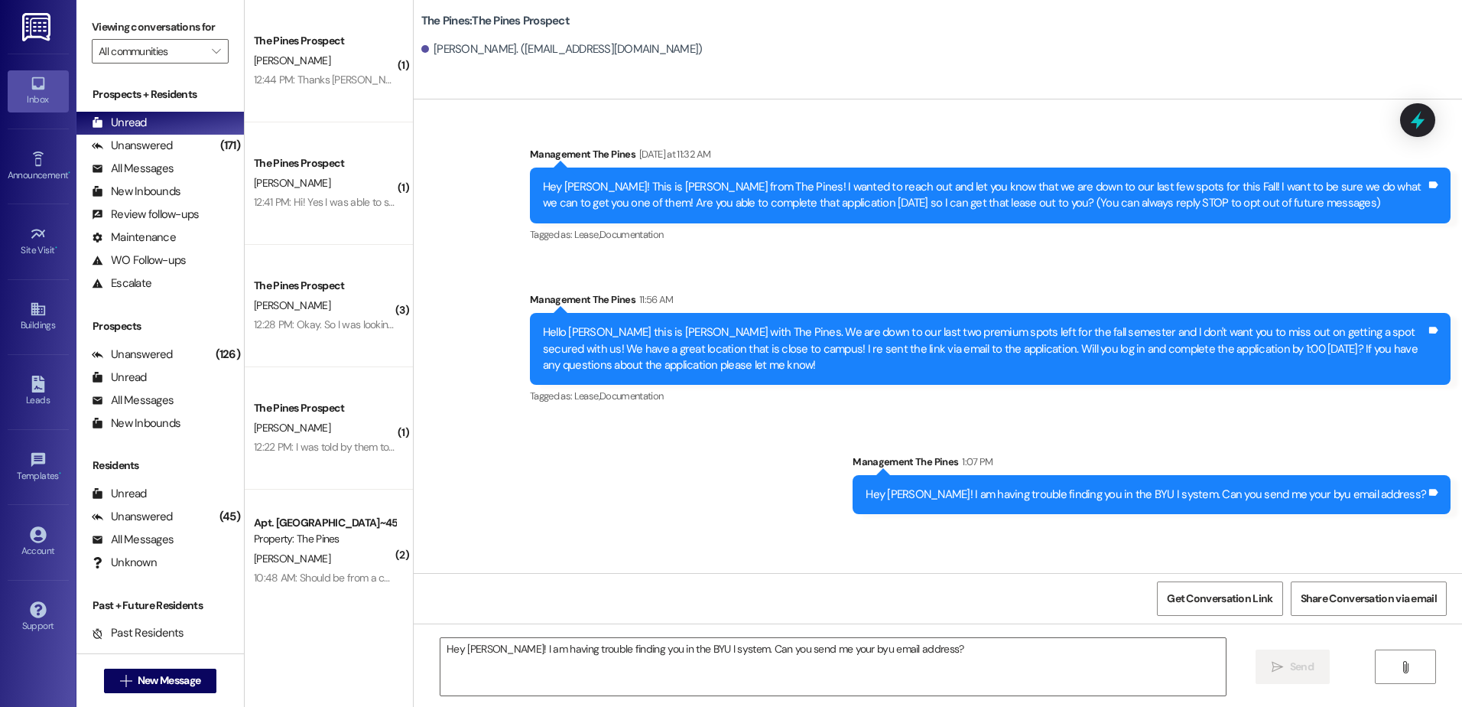
click at [561, 491] on div "Sent via SMS Management The Pines [DATE] at 11:32 AM Hey [PERSON_NAME]! This is…" at bounding box center [938, 319] width 1049 height 414
